Goal: Find contact information: Find contact information

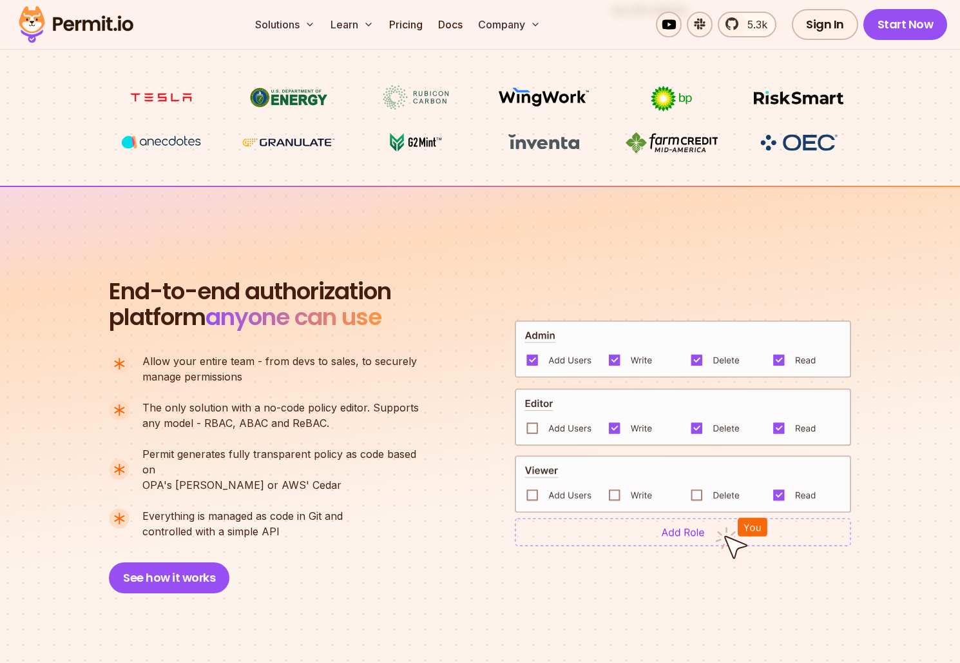
scroll to position [730, 0]
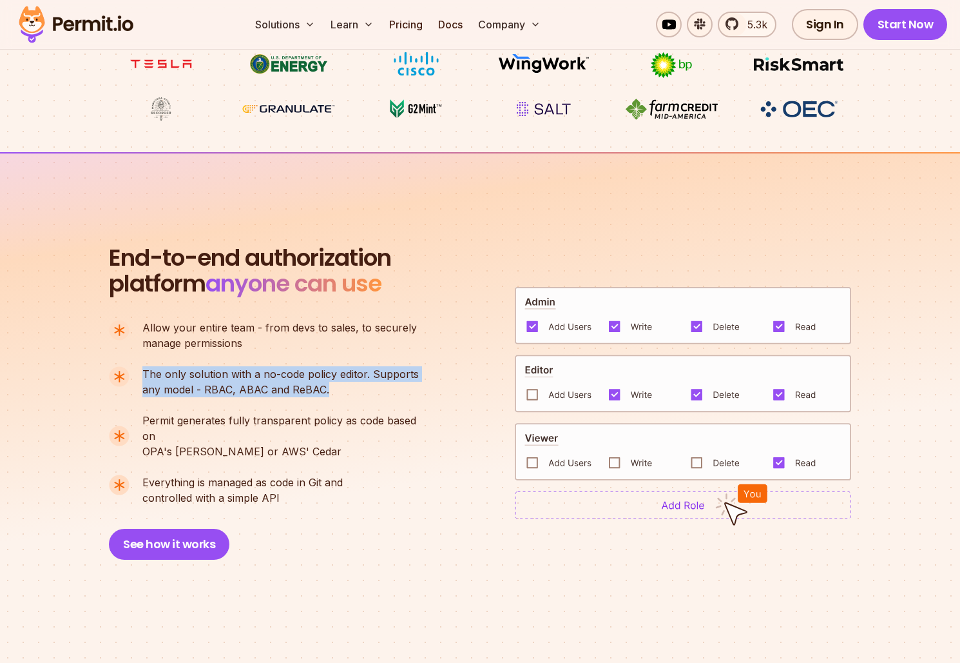
drag, startPoint x: 144, startPoint y: 371, endPoint x: 357, endPoint y: 389, distance: 213.4
click at [357, 389] on p "The only solution with a no-code policy editor. Supports any model - RBAC, ABAC…" at bounding box center [280, 381] width 276 height 31
drag, startPoint x: 357, startPoint y: 389, endPoint x: 107, endPoint y: 376, distance: 250.4
click at [107, 376] on section "End-to-end authorization platform anyone can use A no-code authorization platfo…" at bounding box center [480, 386] width 960 height 469
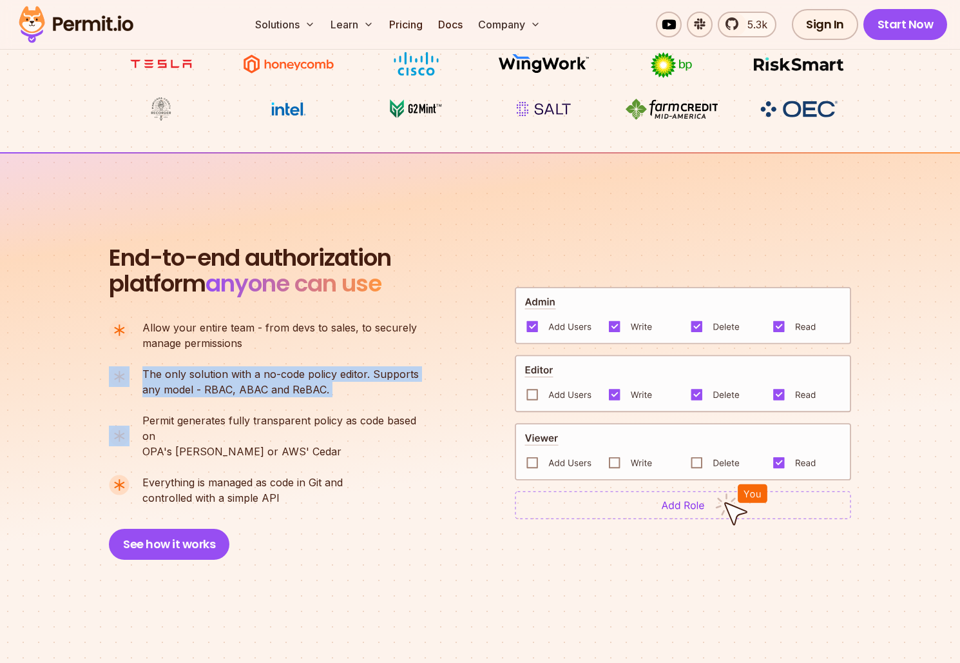
click at [643, 494] on img at bounding box center [683, 504] width 336 height 28
click at [665, 507] on img at bounding box center [683, 504] width 336 height 28
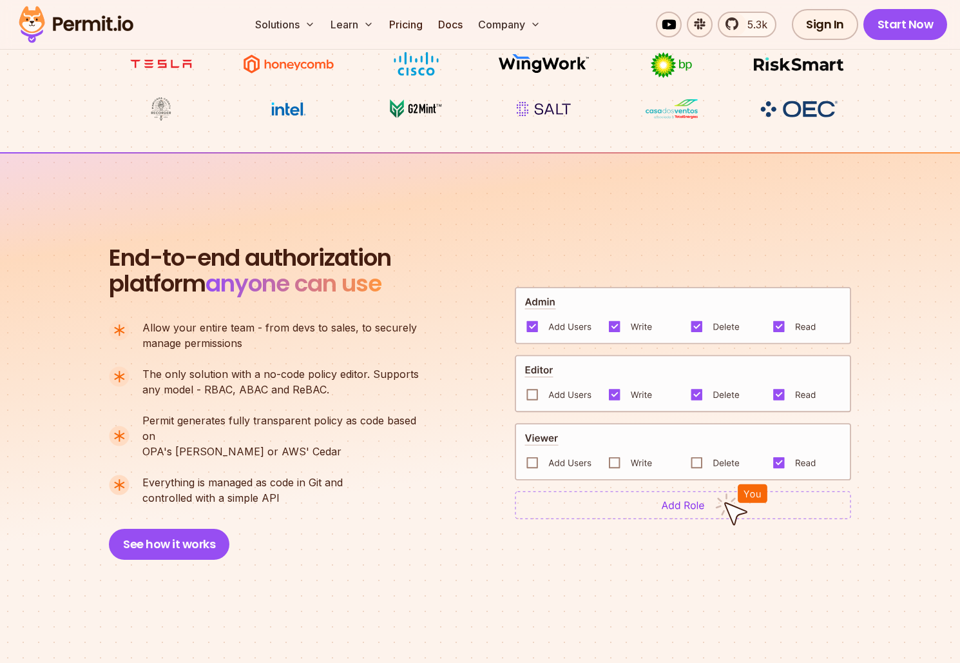
click at [374, 456] on ul "Allow your entire team - from devs to sales, to securely manage permissions The…" at bounding box center [269, 413] width 321 height 186
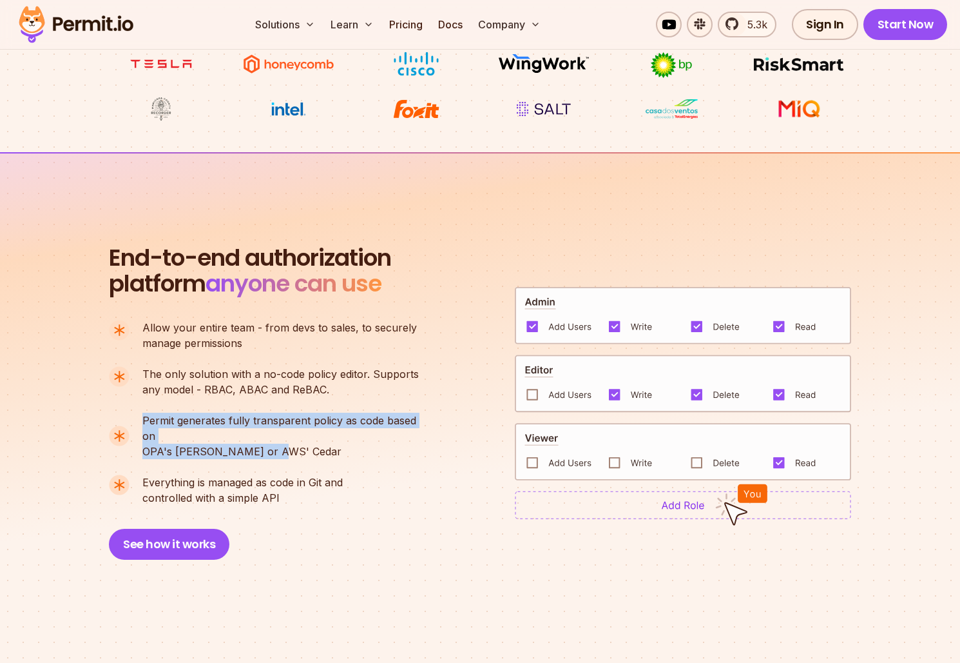
drag, startPoint x: 322, startPoint y: 439, endPoint x: 140, endPoint y: 418, distance: 183.6
click at [140, 418] on li "Permit generates fully transparent policy as code based on OPA's [PERSON_NAME] …" at bounding box center [269, 435] width 321 height 46
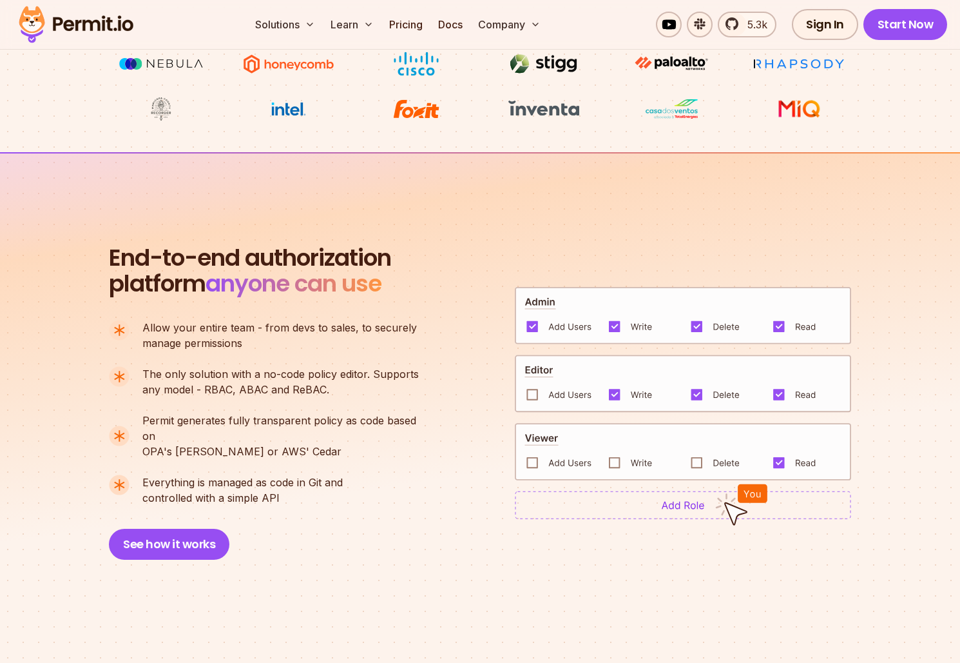
click at [226, 405] on ul "Allow your entire team - from devs to sales, to securely manage permissions The…" at bounding box center [269, 413] width 321 height 186
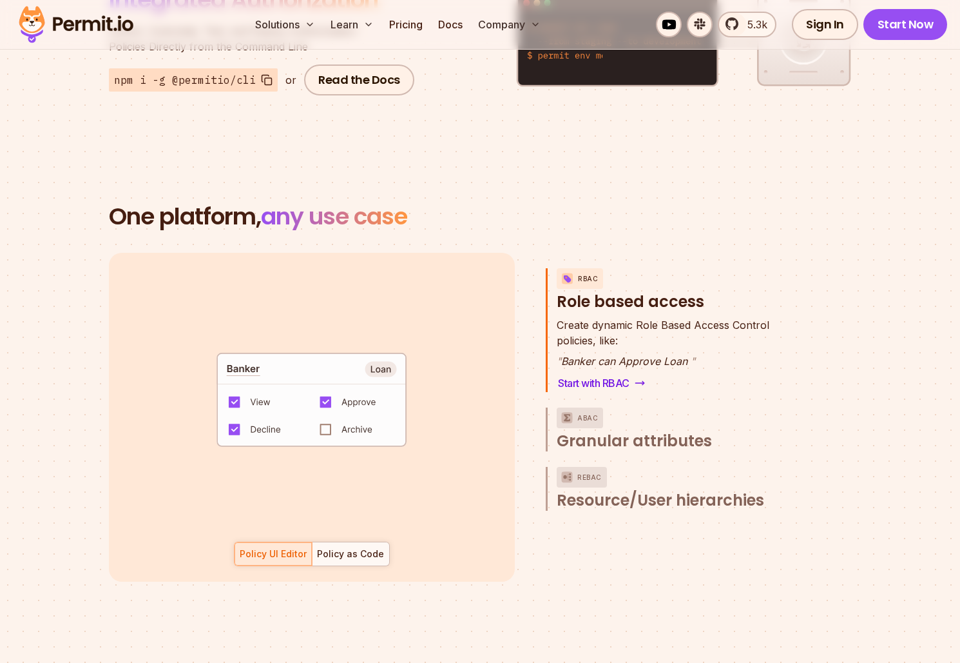
scroll to position [1736, 0]
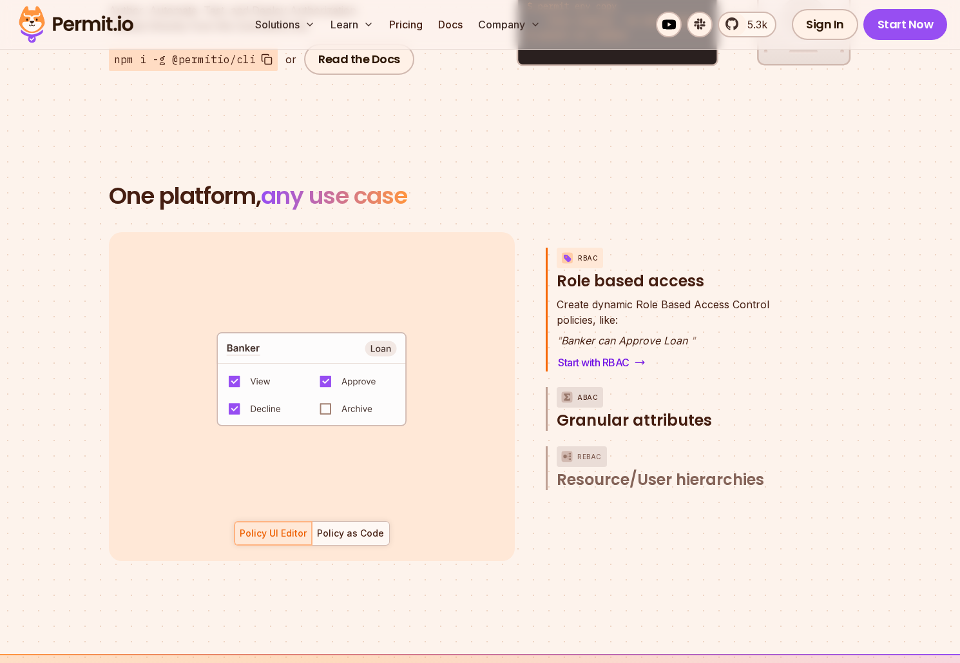
click at [639, 410] on span "Granular attributes" at bounding box center [634, 420] width 155 height 21
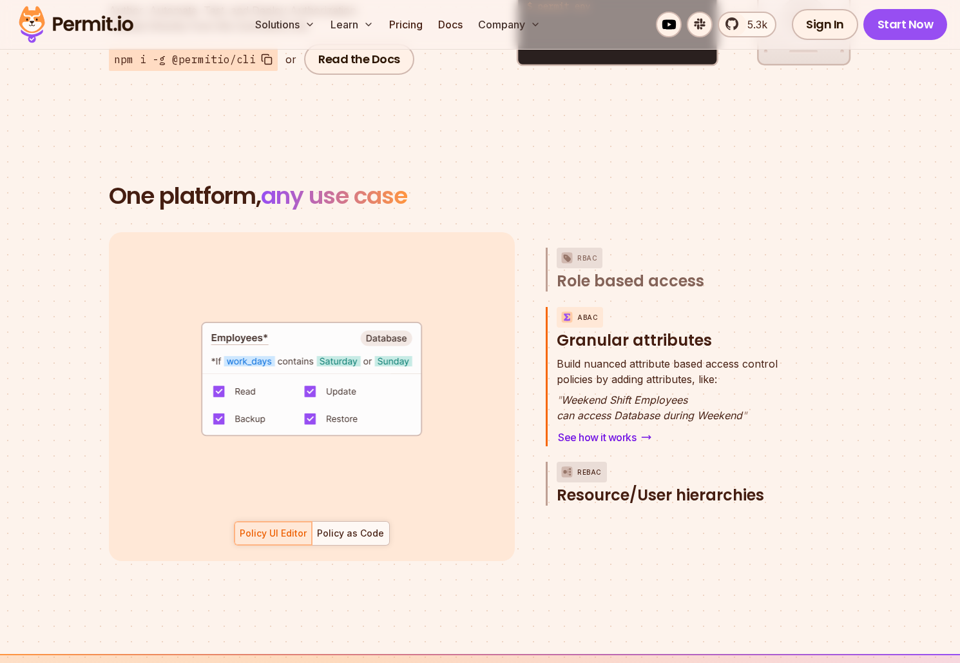
click at [694, 485] on span "Resource/User hierarchies" at bounding box center [661, 495] width 208 height 21
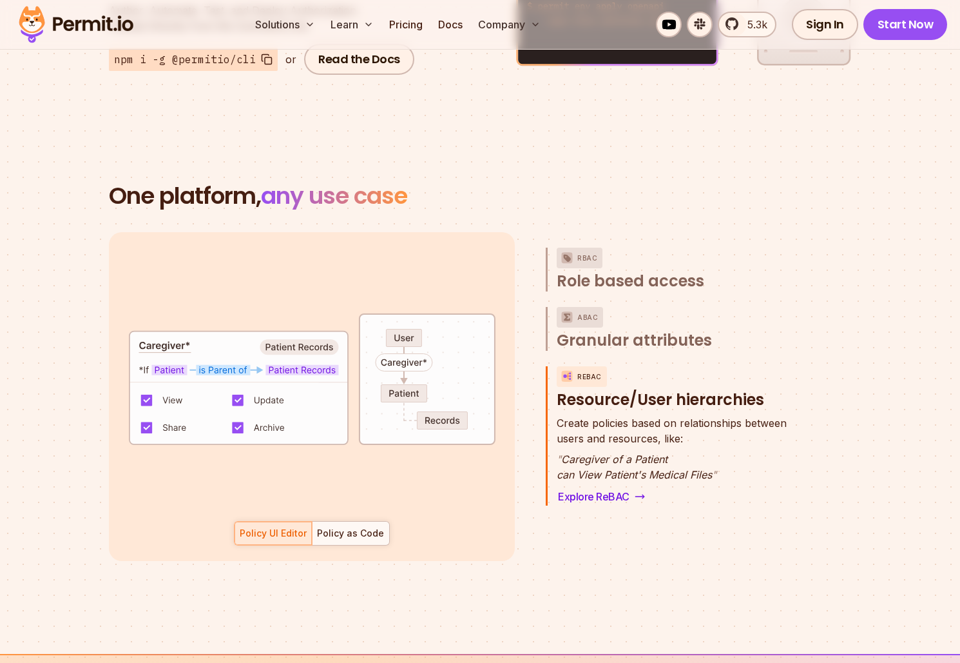
click at [612, 271] on span "Role based access" at bounding box center [631, 281] width 148 height 21
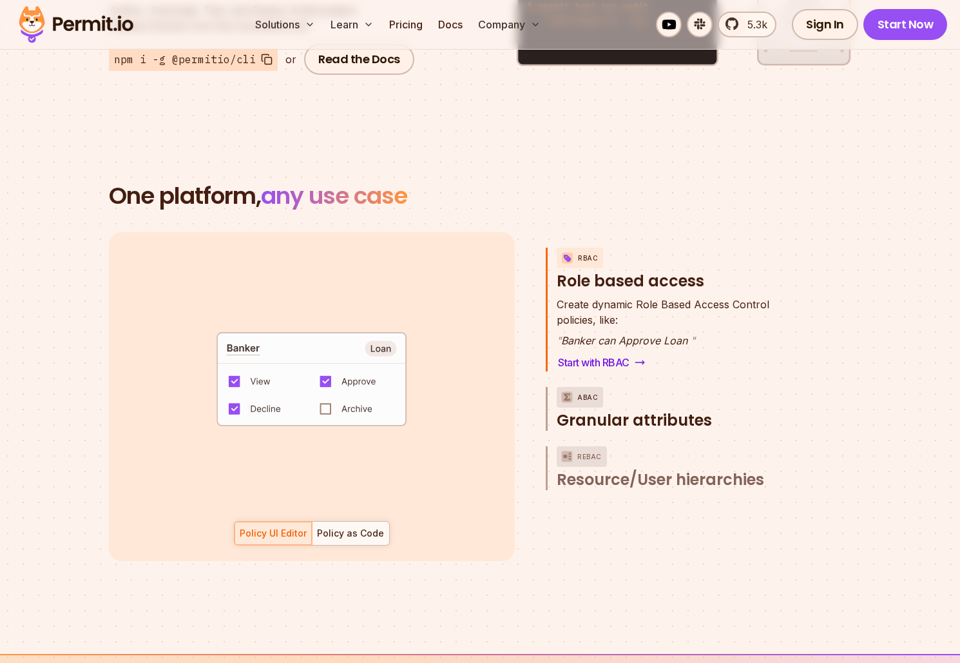
click at [673, 410] on span "Granular attributes" at bounding box center [634, 420] width 155 height 21
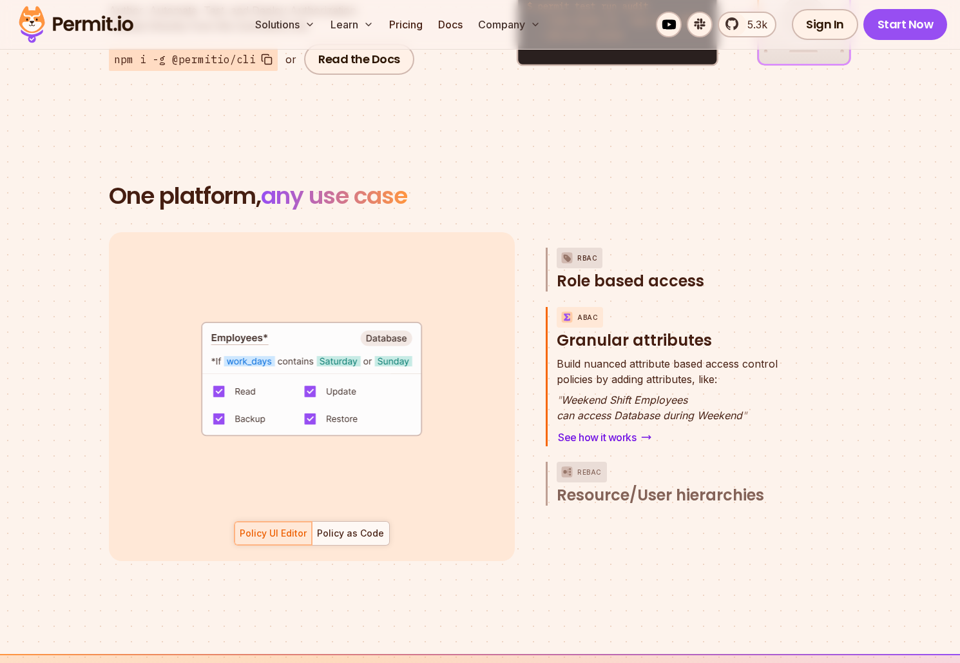
click at [639, 271] on span "Role based access" at bounding box center [631, 281] width 148 height 21
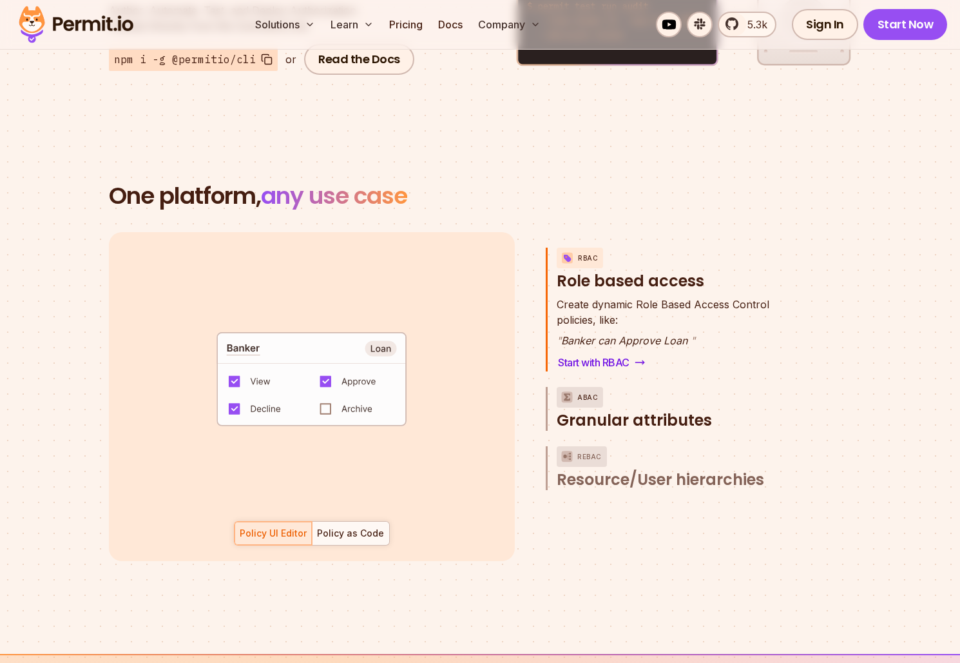
click at [686, 410] on span "Granular attributes" at bounding box center [634, 420] width 155 height 21
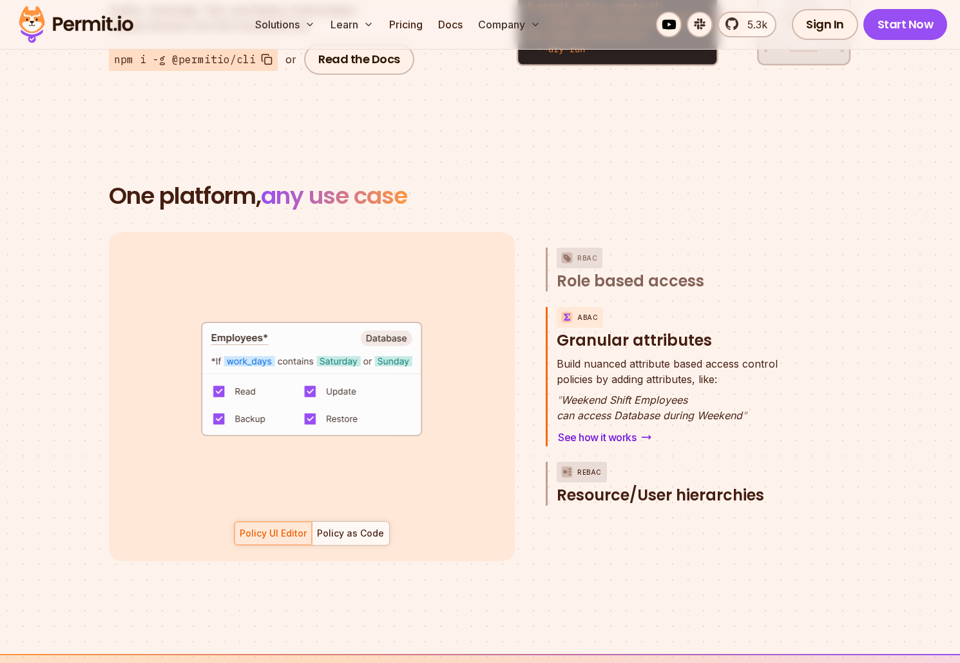
click at [702, 485] on span "Resource/User hierarchies" at bounding box center [661, 495] width 208 height 21
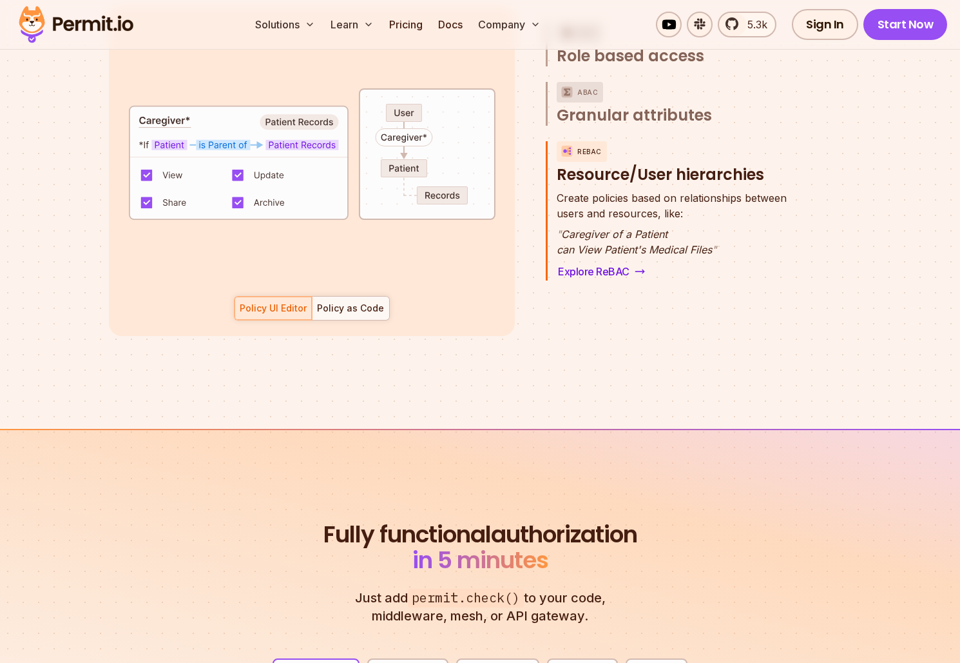
scroll to position [1951, 0]
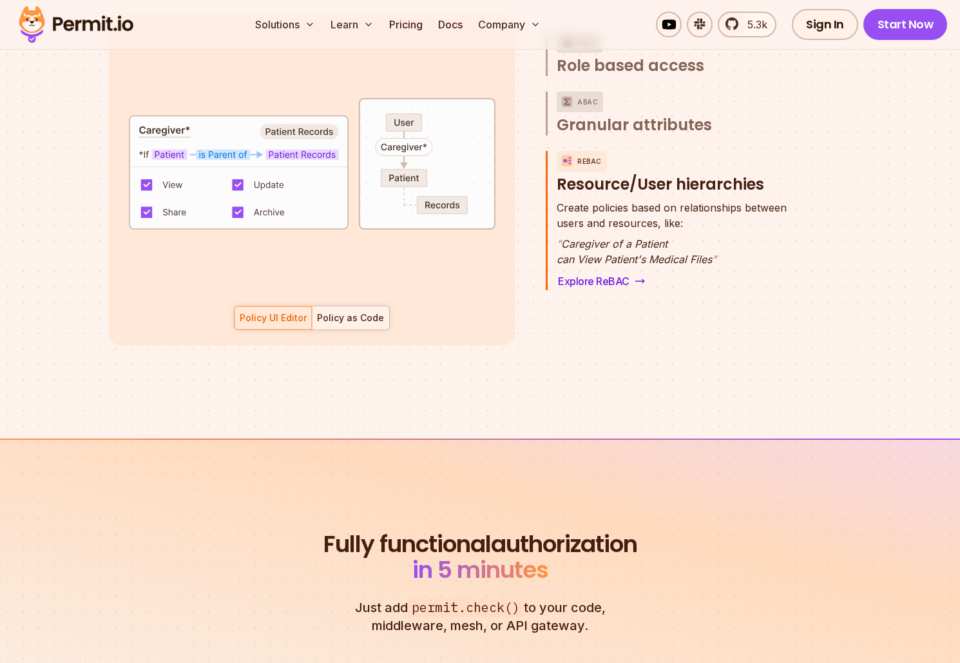
click at [358, 311] on div "Policy as Code" at bounding box center [350, 317] width 67 height 13
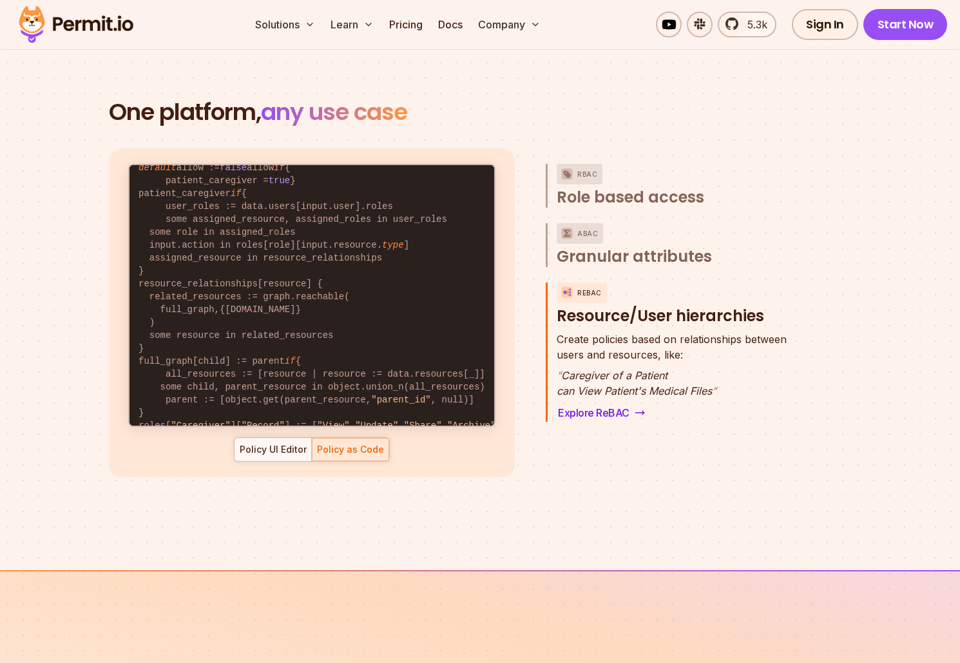
scroll to position [0, 0]
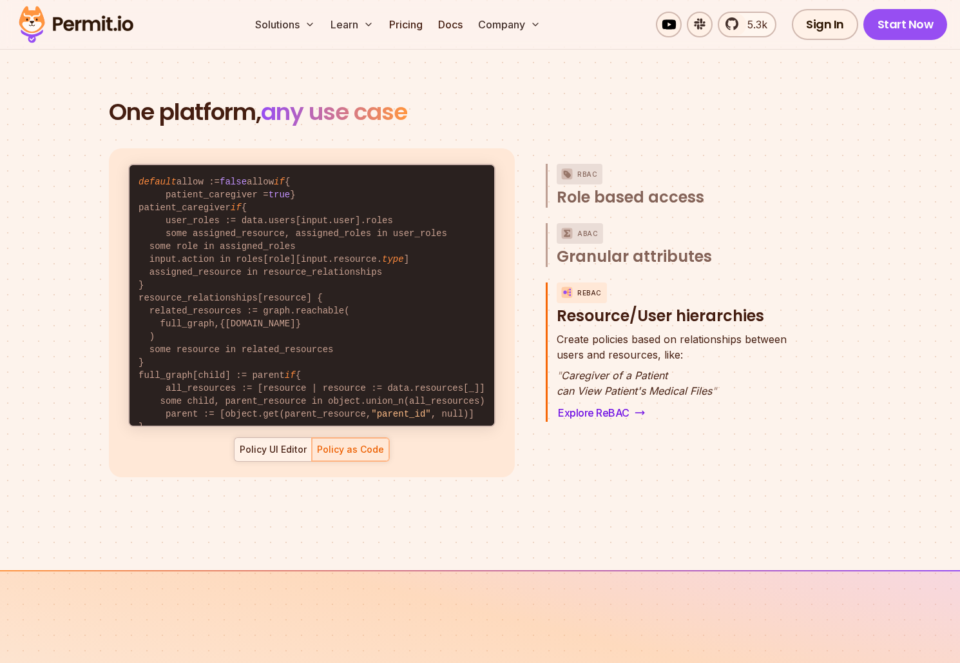
click at [286, 445] on button "Policy UI Editor" at bounding box center [273, 449] width 78 height 24
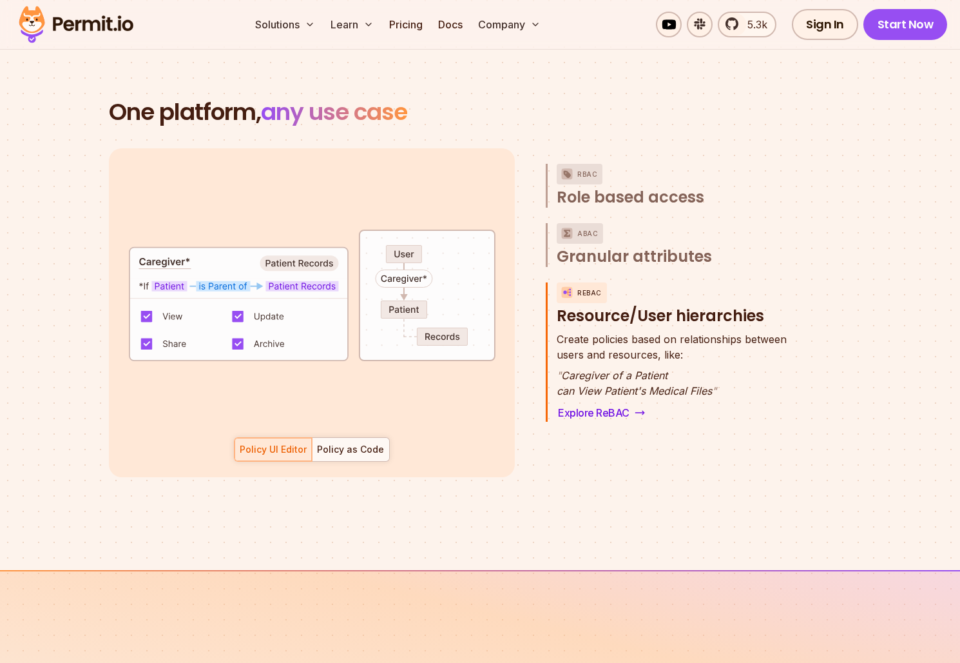
click at [343, 443] on div "Policy as Code" at bounding box center [350, 449] width 67 height 13
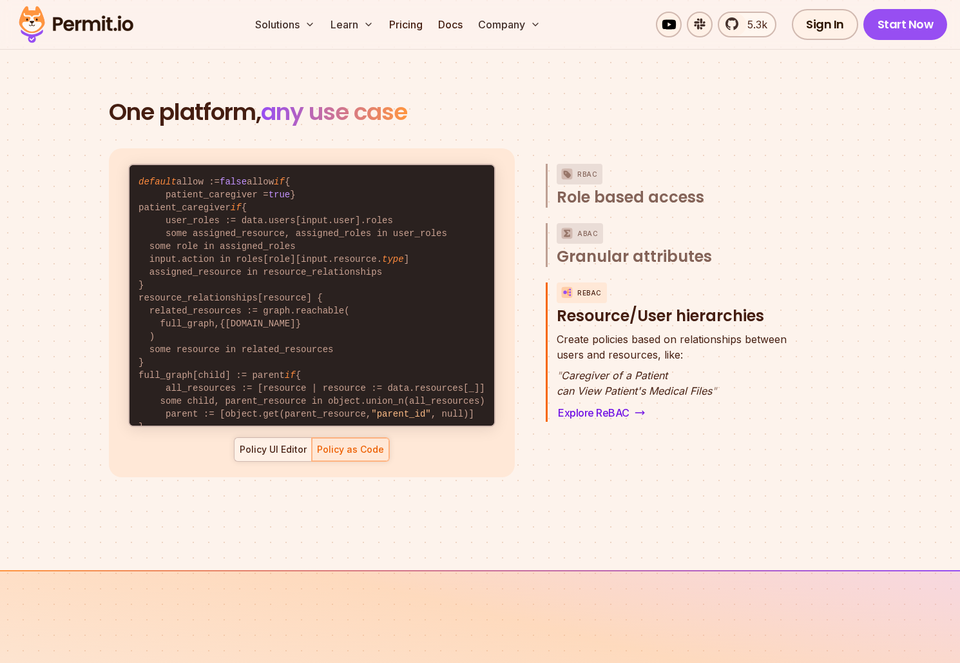
click at [279, 443] on div "Policy UI Editor" at bounding box center [273, 449] width 67 height 13
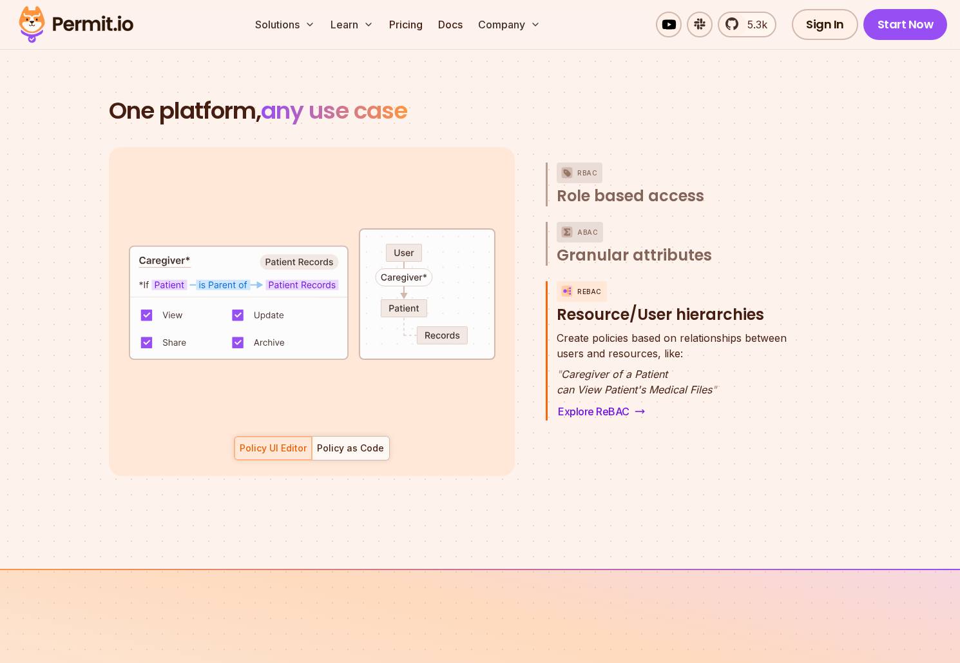
scroll to position [1823, 0]
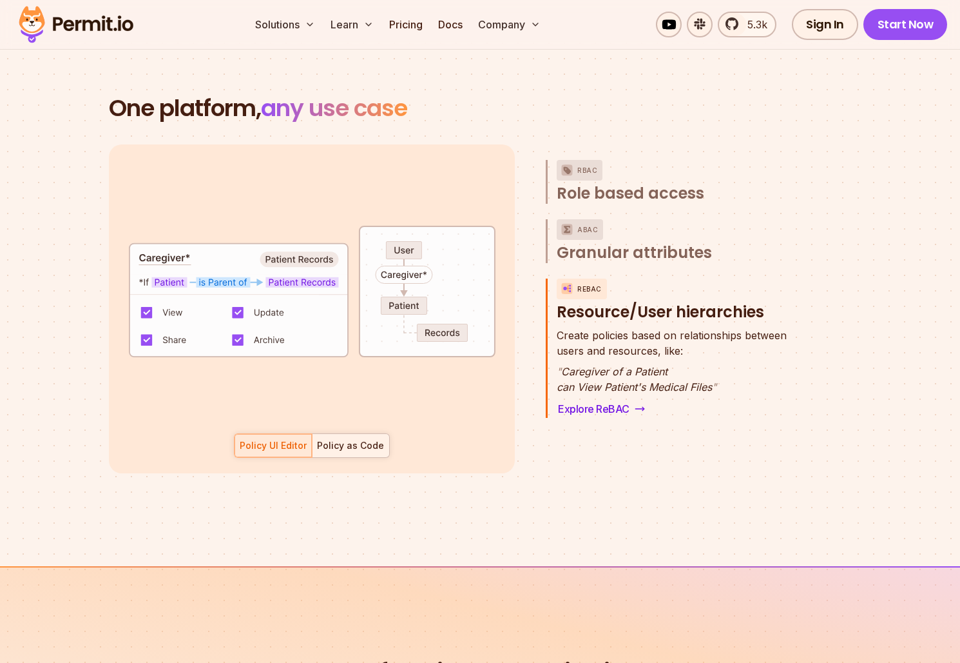
click at [359, 439] on div "Policy as Code" at bounding box center [350, 445] width 67 height 13
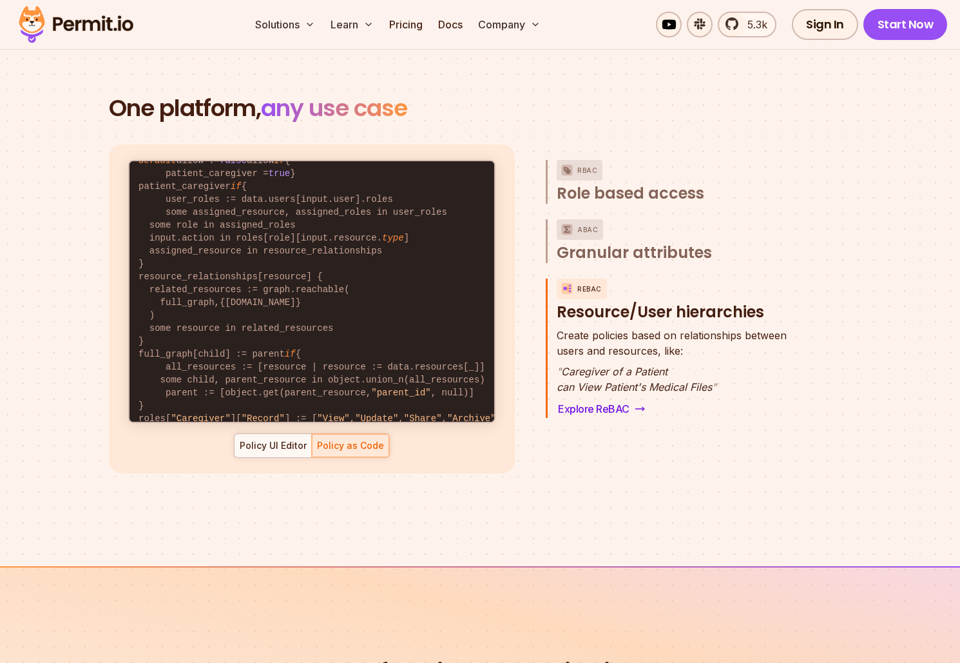
scroll to position [0, 0]
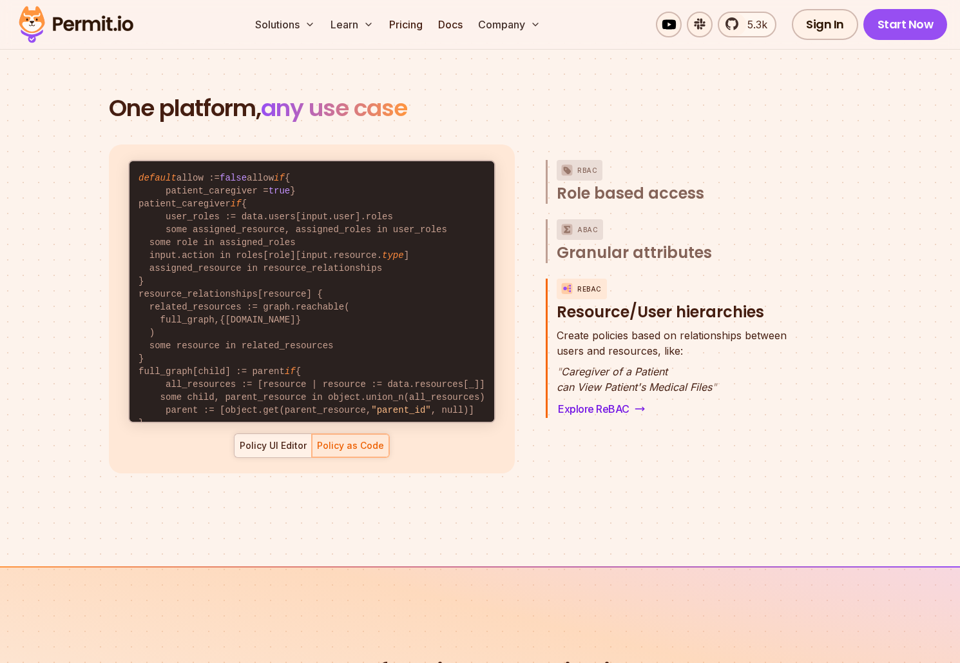
click at [293, 439] on div "Policy UI Editor" at bounding box center [273, 445] width 67 height 13
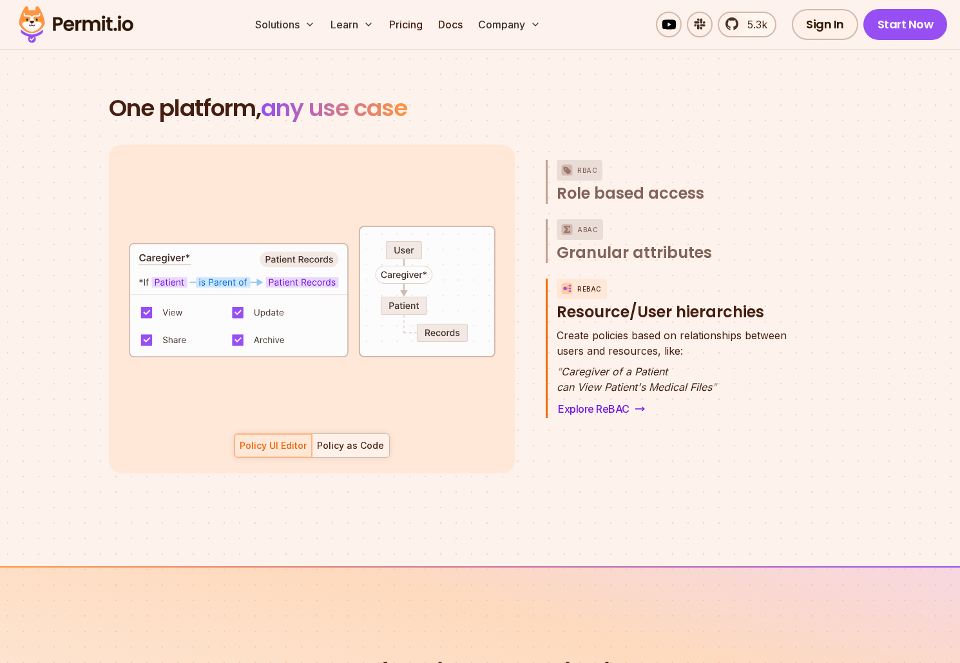
click at [347, 436] on div at bounding box center [350, 445] width 77 height 23
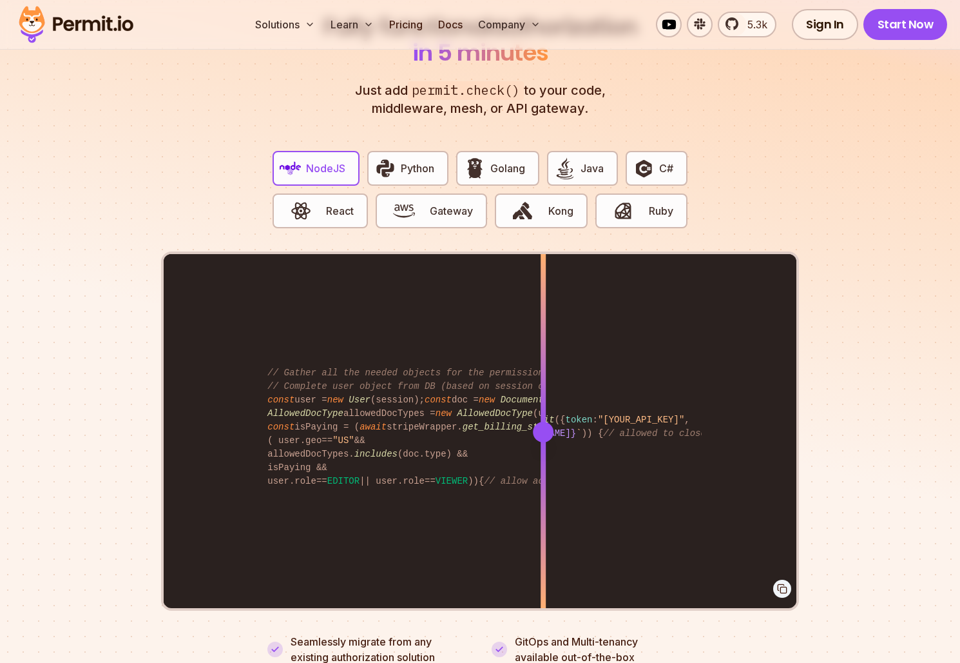
scroll to position [2498, 0]
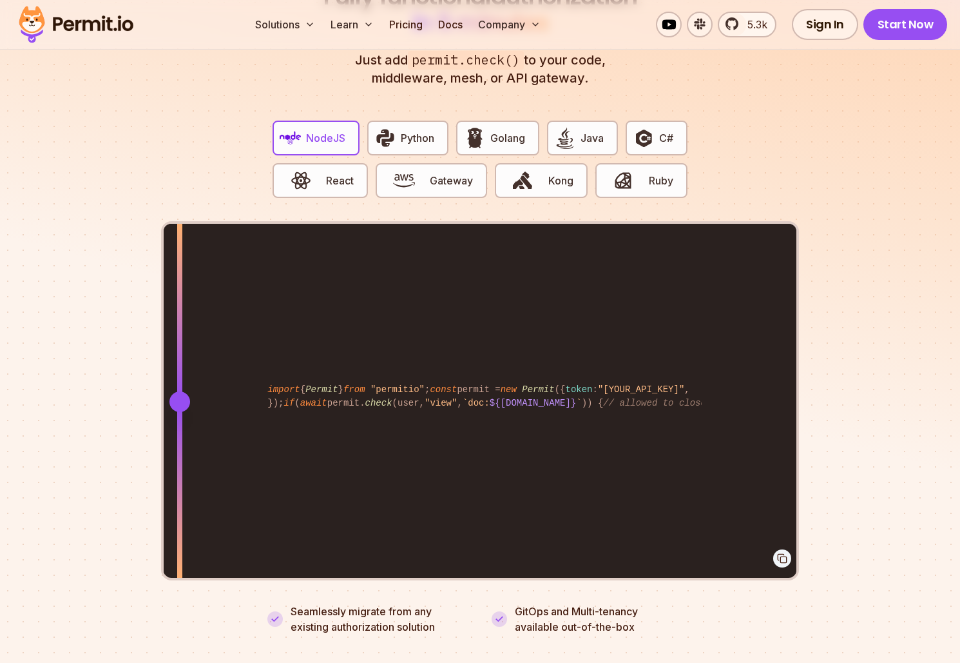
drag, startPoint x: 541, startPoint y: 386, endPoint x: 153, endPoint y: 430, distance: 389.8
click at [153, 431] on section "Fully functional authorization in 5 minutes Just add permit.check() to your cod…" at bounding box center [480, 293] width 960 height 805
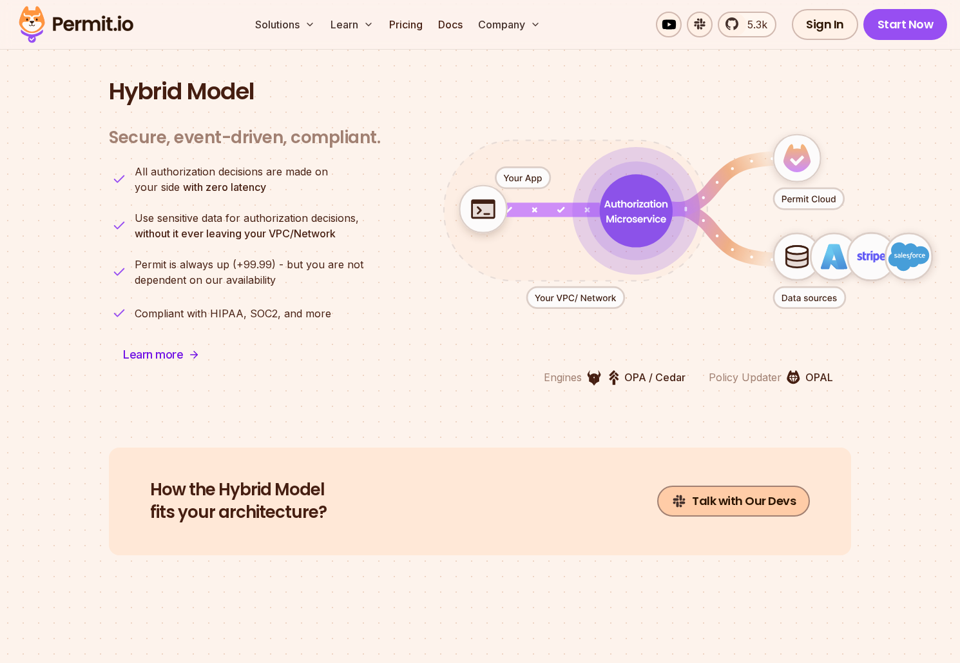
scroll to position [3186, 0]
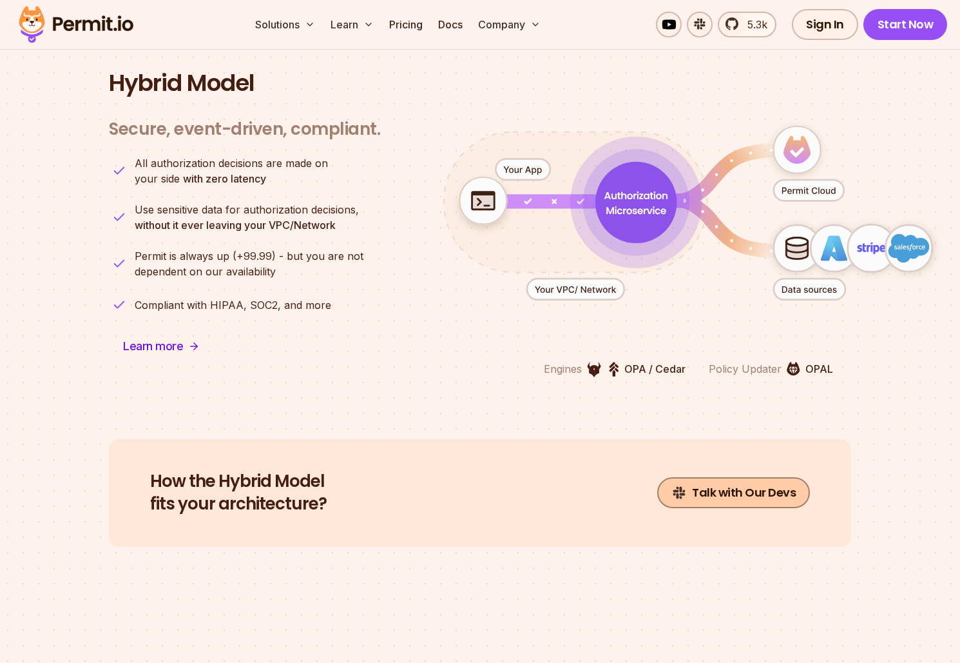
click at [726, 477] on link "Talk with Our Devs" at bounding box center [733, 492] width 153 height 31
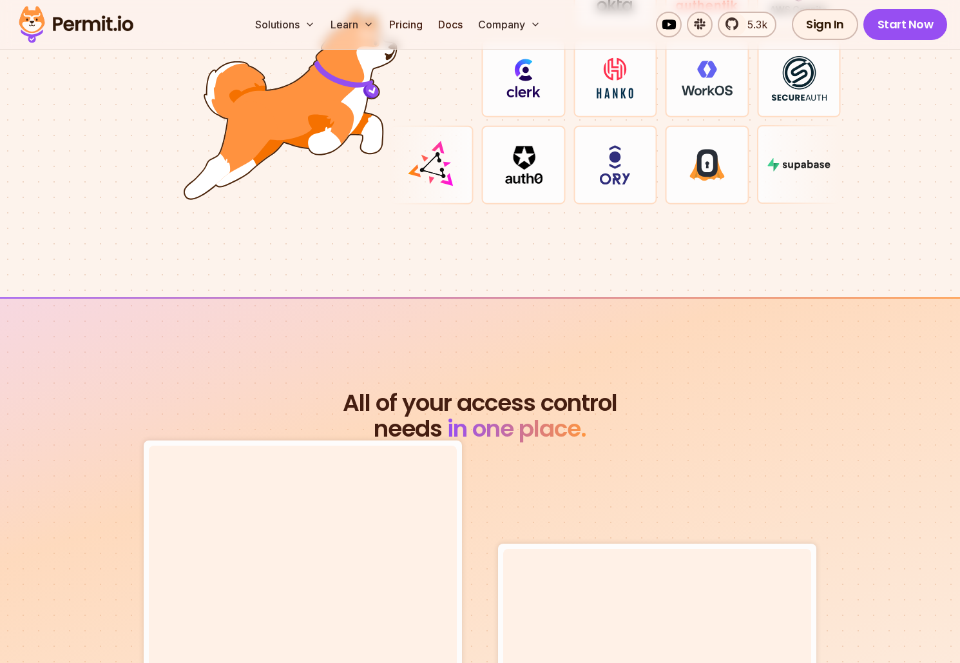
scroll to position [3192, 0]
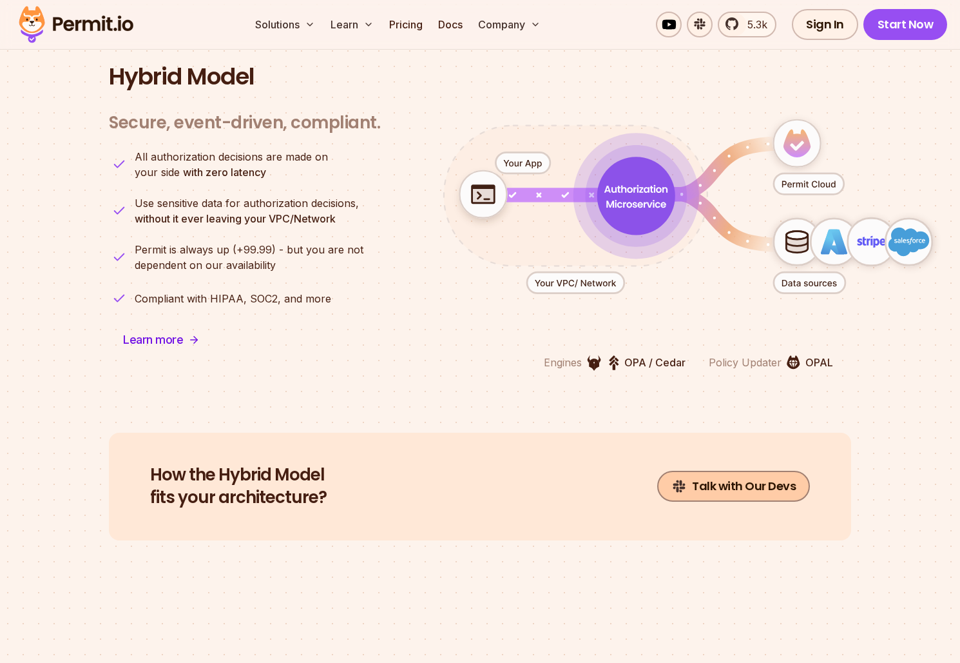
click at [744, 471] on link "Talk with Our Devs" at bounding box center [733, 485] width 153 height 31
